Goal: Task Accomplishment & Management: Manage account settings

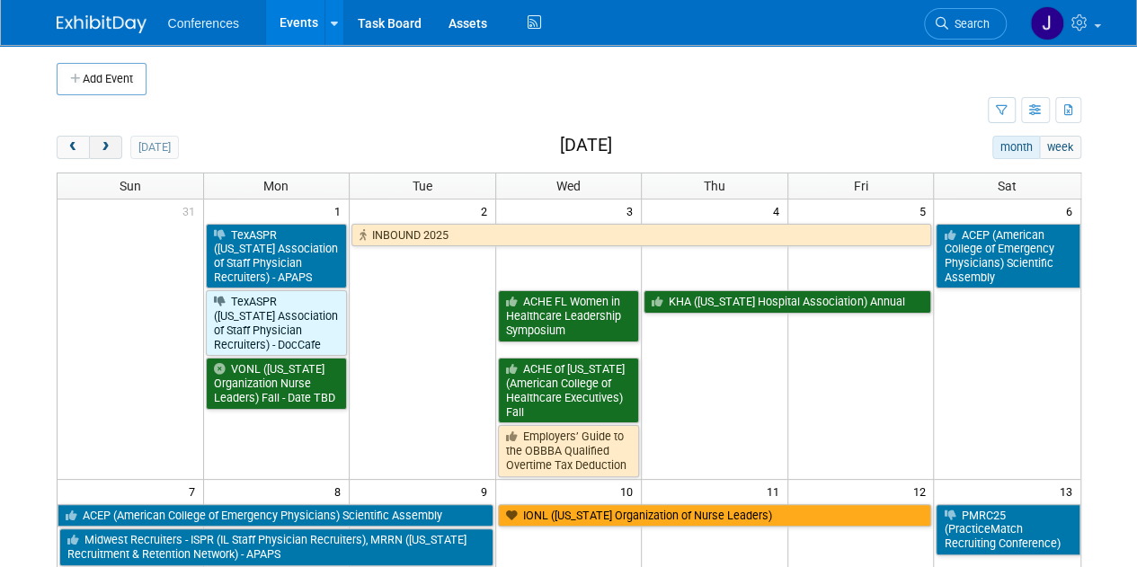
click at [111, 141] on button "next" at bounding box center [105, 147] width 33 height 23
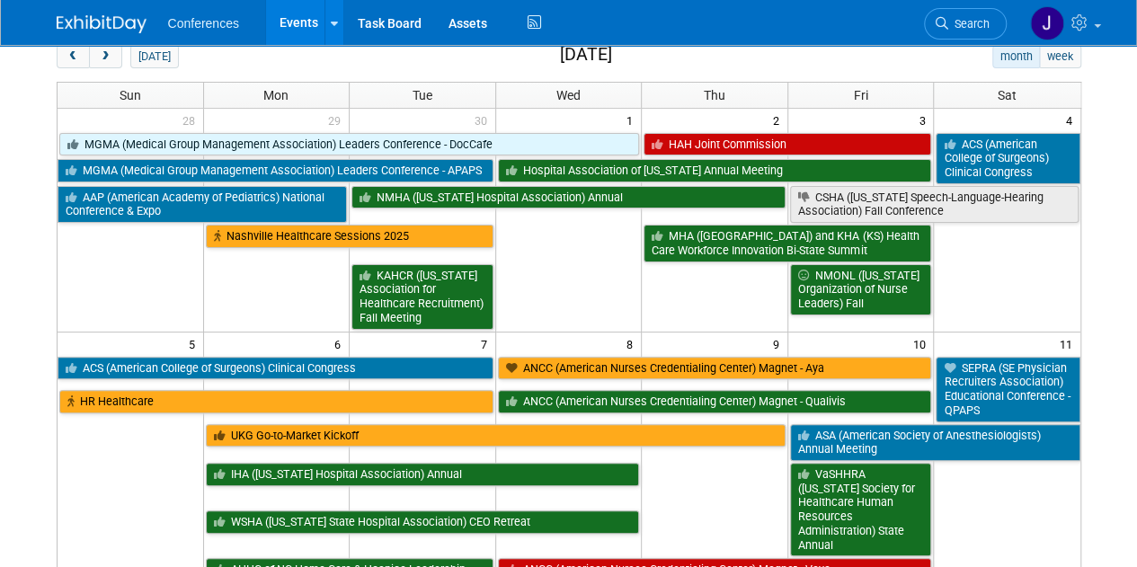
scroll to position [90, 0]
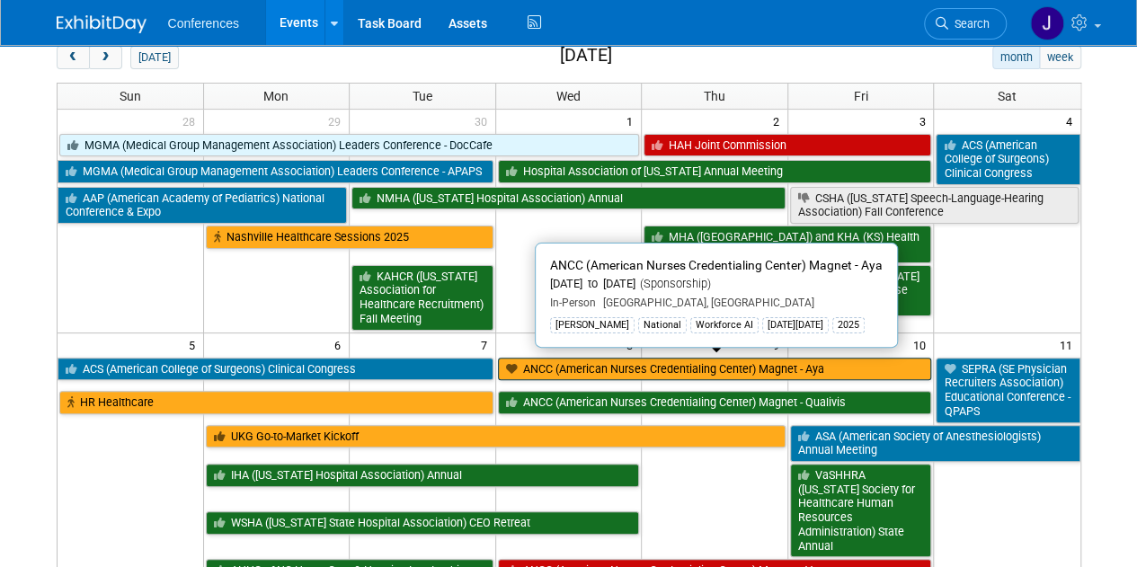
click at [563, 360] on link "ANCC (American Nurses Credentialing Center) Magnet - Aya" at bounding box center [715, 369] width 434 height 23
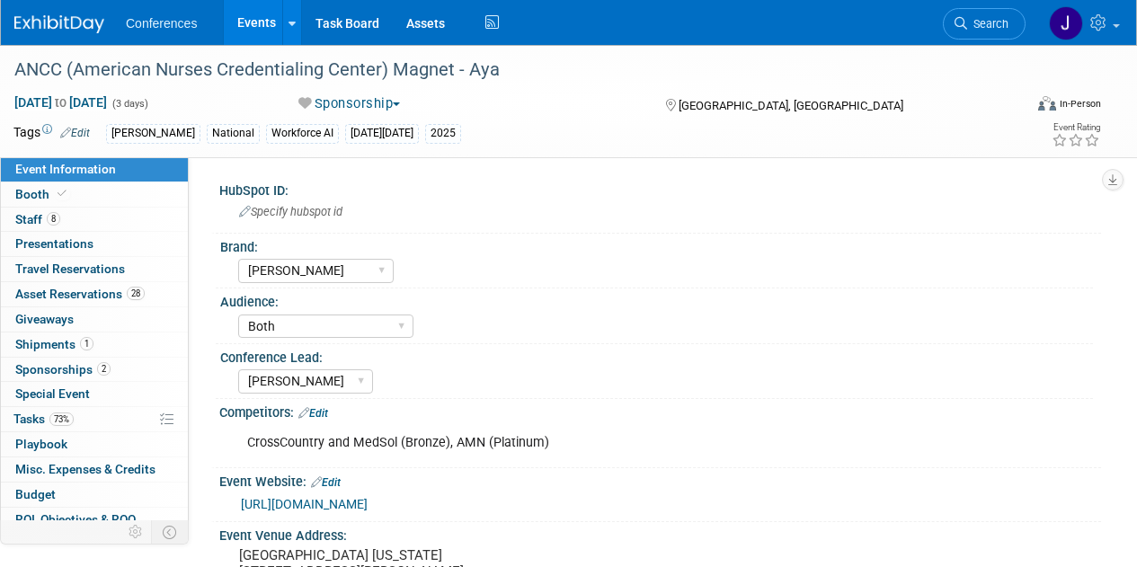
select select "[PERSON_NAME]"
select select "Both"
select select "Stephanie"
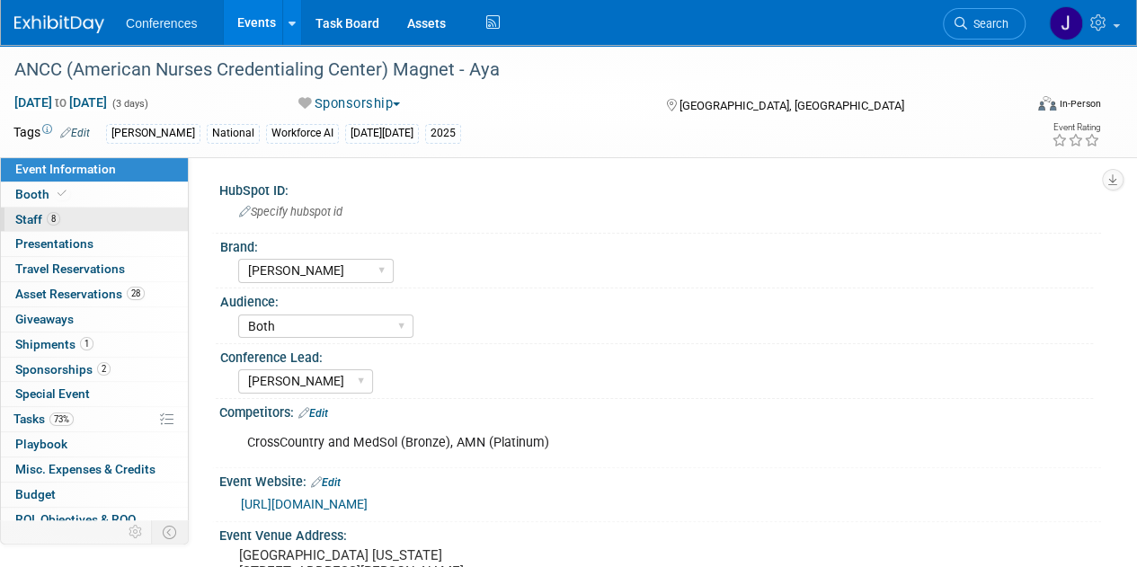
click at [42, 215] on span "Staff 8" at bounding box center [37, 219] width 45 height 14
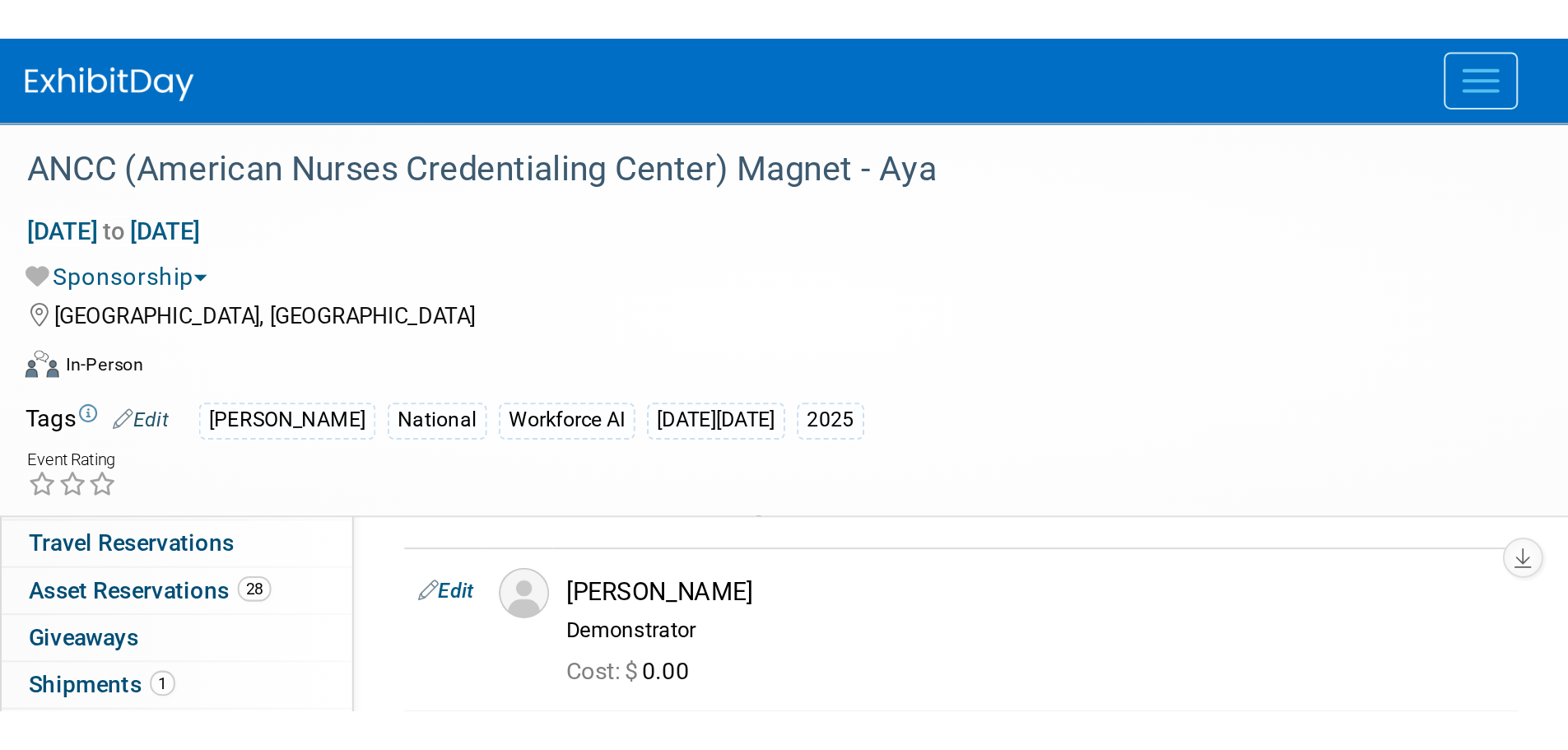
scroll to position [350, 0]
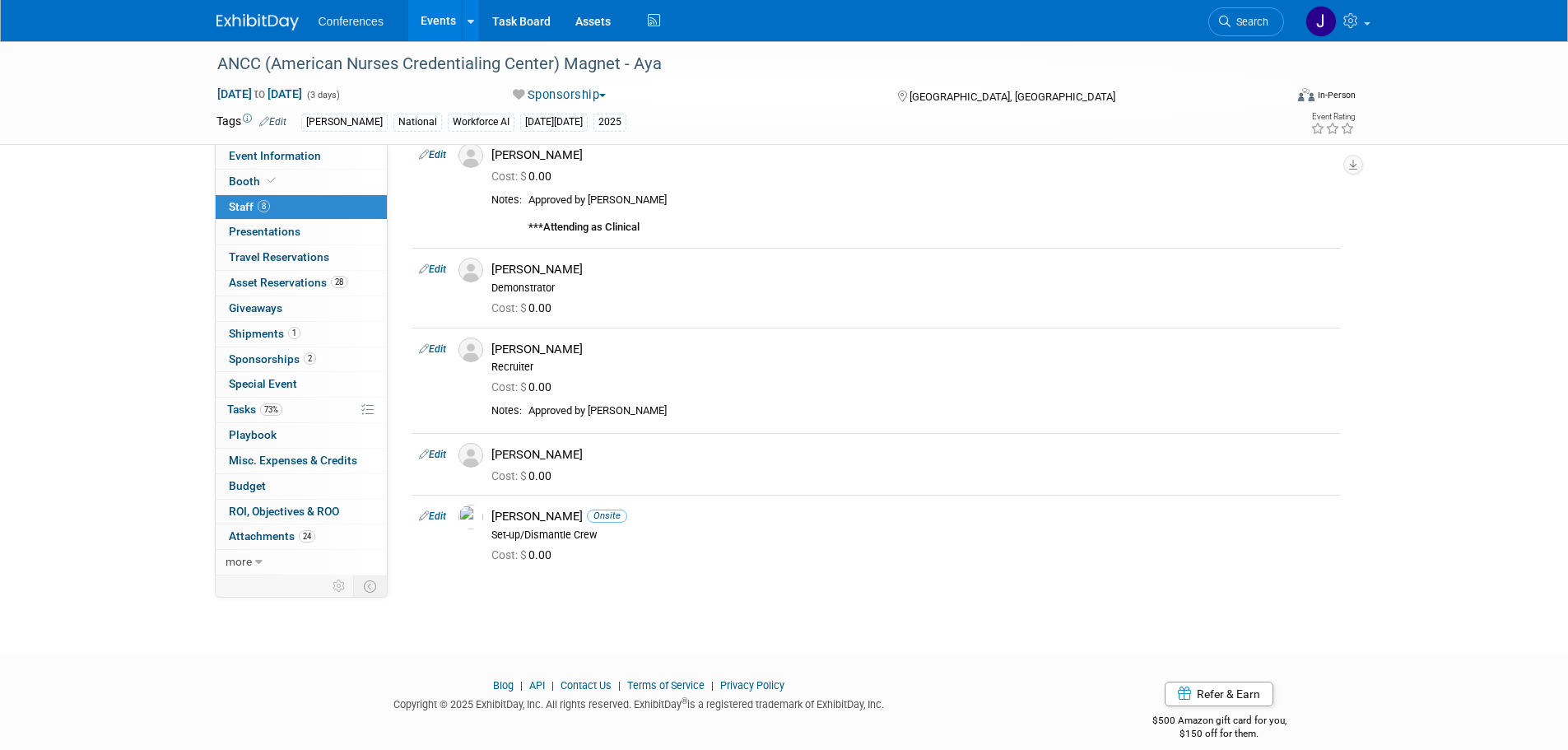
click at [215, 28] on div "Conferences Events Add Event Bulk Upload Events Shareable Event Boards Recently…" at bounding box center [784, 20] width 1160 height 41
click at [223, 21] on img at bounding box center [257, 22] width 82 height 16
